Goal: Check status: Check status

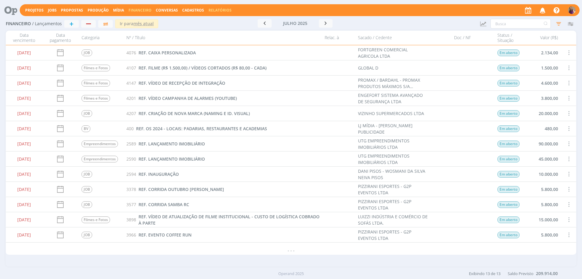
click at [214, 9] on link "Relatórios" at bounding box center [220, 10] width 23 height 5
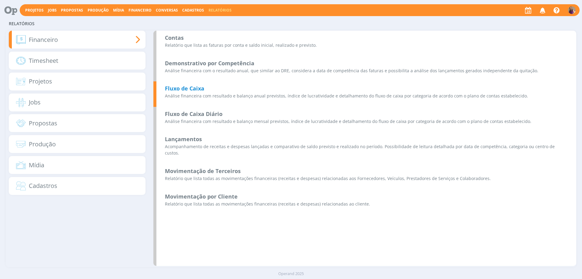
click at [182, 89] on b "Fluxo de Caixa" at bounding box center [184, 88] width 39 height 7
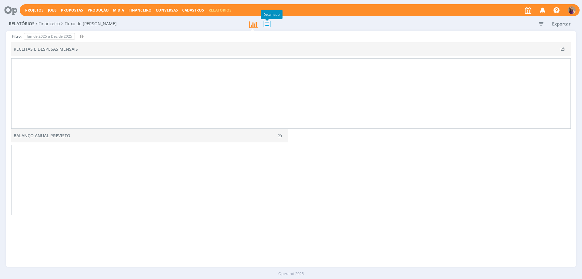
click at [266, 22] on icon at bounding box center [267, 24] width 13 height 12
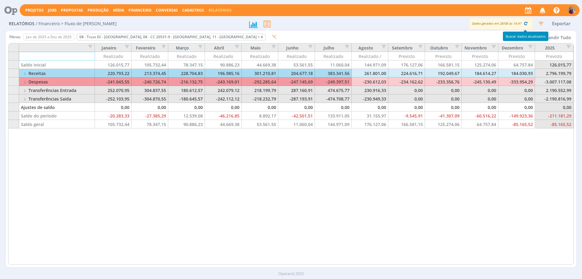
click at [526, 24] on icon "button" at bounding box center [525, 23] width 5 height 5
drag, startPoint x: 559, startPoint y: 37, endPoint x: 534, endPoint y: 44, distance: 25.7
click at [559, 38] on button "Expandir Tudo" at bounding box center [556, 37] width 36 height 9
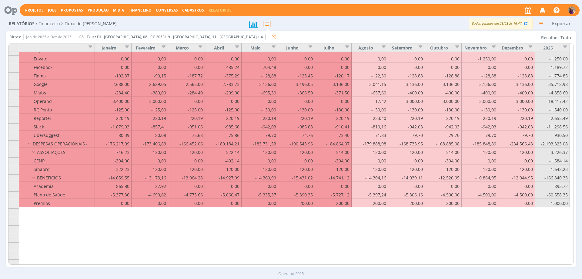
scroll to position [364, 0]
